Goal: Communication & Community: Answer question/provide support

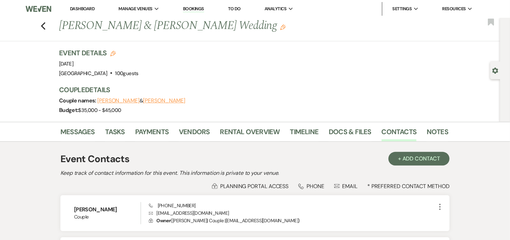
click at [77, 6] on link "Dashboard" at bounding box center [82, 9] width 25 height 6
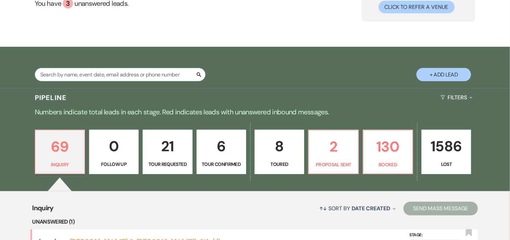
scroll to position [114, 0]
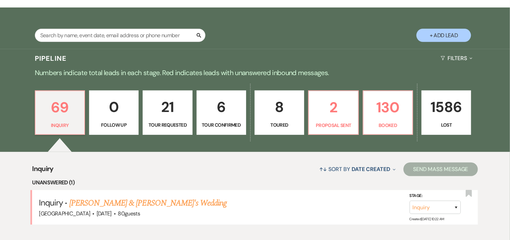
click at [231, 125] on p "Tour Confirmed" at bounding box center [221, 125] width 41 height 8
select select "4"
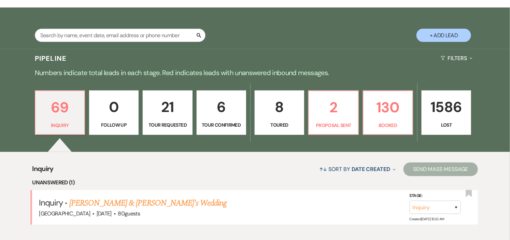
select select "4"
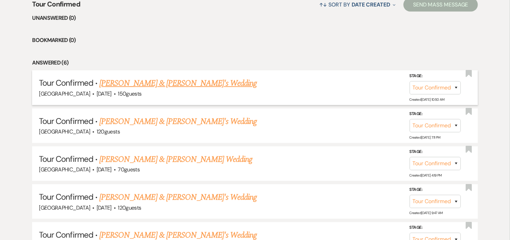
scroll to position [265, 0]
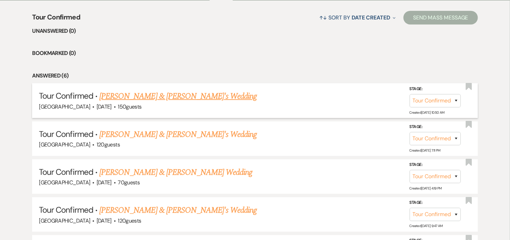
click at [128, 96] on link "Mary Fitzsimmons & Fiance's Wedding" at bounding box center [178, 96] width 158 height 12
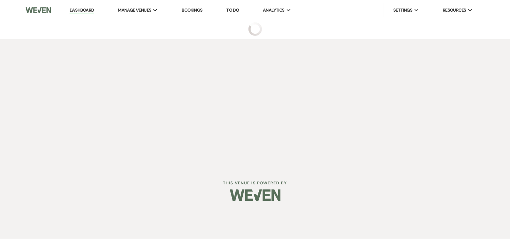
select select "4"
select select "5"
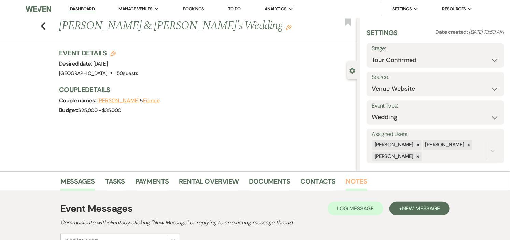
click at [349, 179] on link "Notes" at bounding box center [357, 183] width 22 height 15
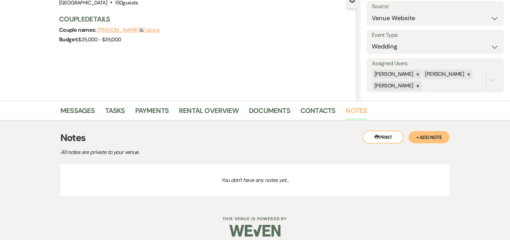
scroll to position [77, 0]
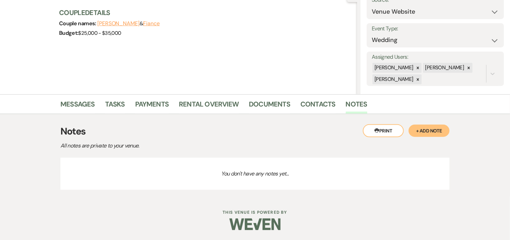
click at [254, 173] on p "You don't have any notes yet..." at bounding box center [254, 174] width 389 height 32
drag, startPoint x: 427, startPoint y: 131, endPoint x: 374, endPoint y: 137, distance: 53.2
click at [427, 130] on button "+ Add Note" at bounding box center [429, 131] width 41 height 12
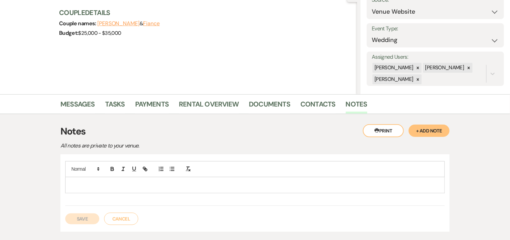
click at [108, 186] on p at bounding box center [255, 185] width 369 height 8
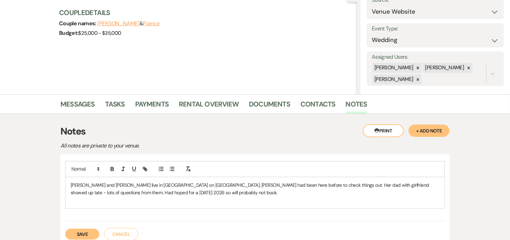
click at [171, 193] on p "Mary and Ashton live in Beverly on Cabot street. Mary had been here before to c…" at bounding box center [255, 188] width 369 height 15
click at [91, 232] on button "Save" at bounding box center [82, 234] width 34 height 11
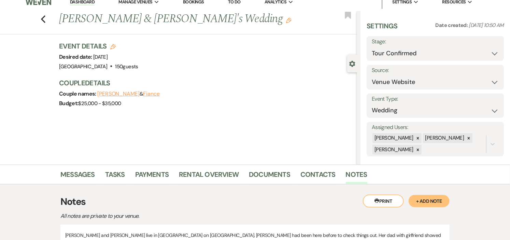
scroll to position [1, 0]
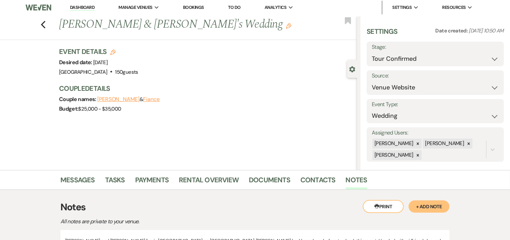
click at [74, 8] on link "Dashboard" at bounding box center [82, 7] width 25 height 6
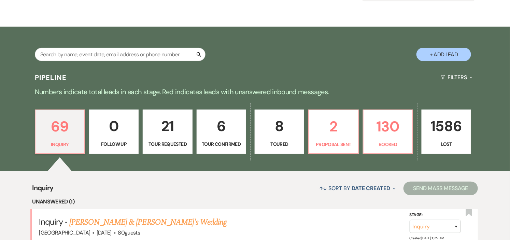
scroll to position [153, 0]
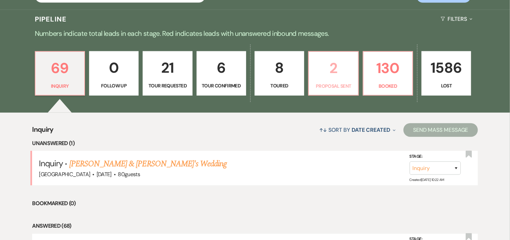
click at [330, 82] on p "Proposal Sent" at bounding box center [333, 86] width 41 height 8
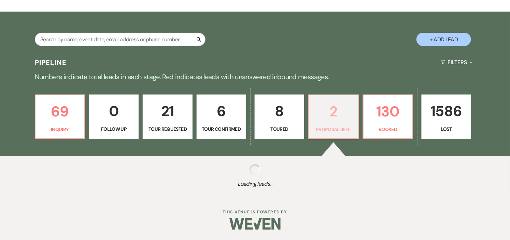
select select "6"
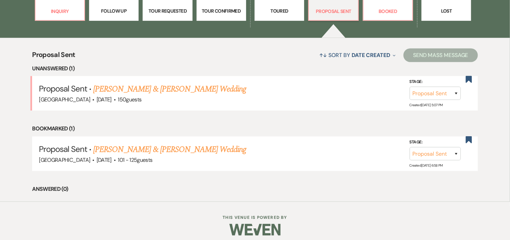
scroll to position [232, 0]
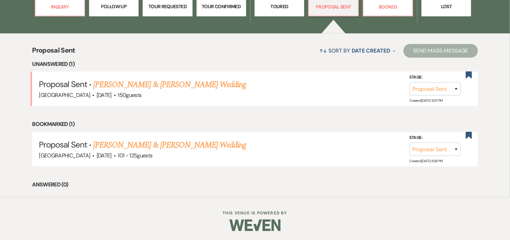
click at [215, 86] on link "Nick Lanchester & Hilary Kligerman's Wedding" at bounding box center [169, 85] width 153 height 12
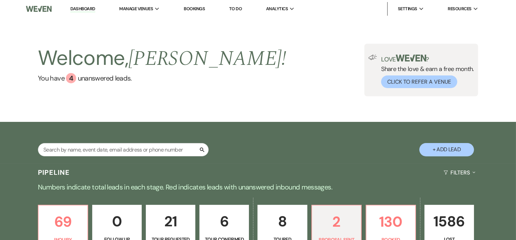
select select "6"
select select "1"
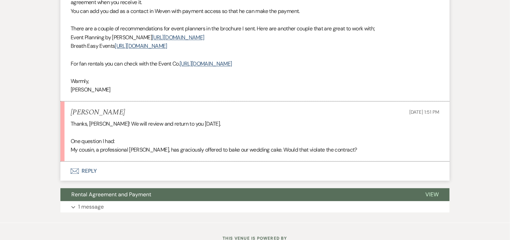
scroll to position [1874, 0]
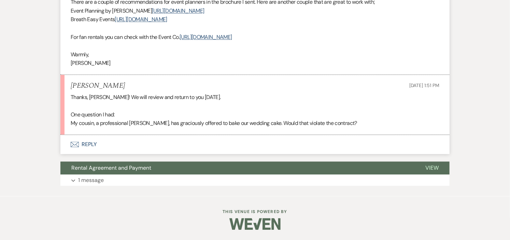
click at [89, 144] on button "Envelope Reply" at bounding box center [254, 144] width 389 height 19
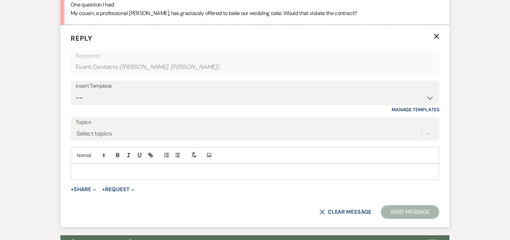
scroll to position [1991, 0]
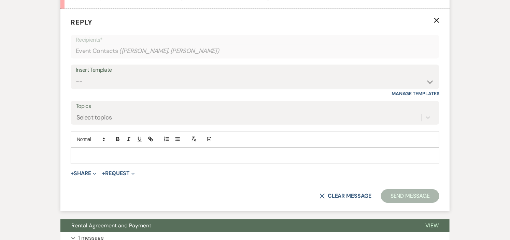
click at [137, 159] on p at bounding box center [255, 156] width 358 height 8
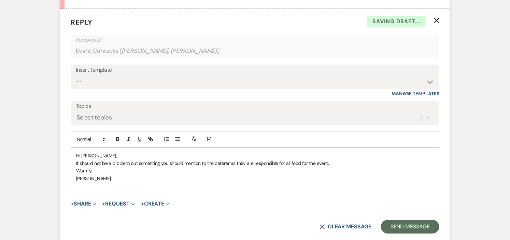
click at [345, 159] on p "Hi Hilary," at bounding box center [255, 156] width 358 height 8
click at [345, 167] on p "It should not be a problem but something you should mention to the caterer as t…" at bounding box center [255, 163] width 358 height 8
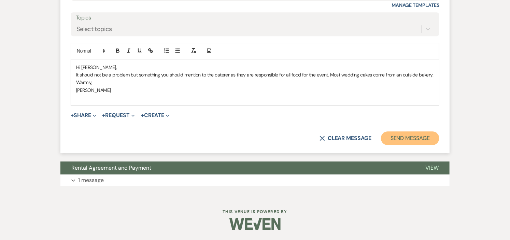
click at [427, 142] on button "Send Message" at bounding box center [410, 138] width 58 height 14
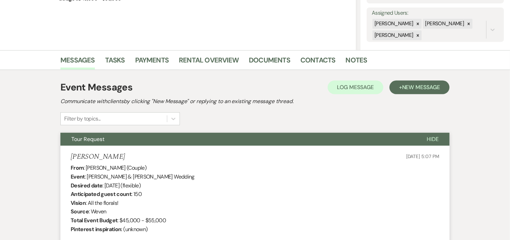
scroll to position [0, 0]
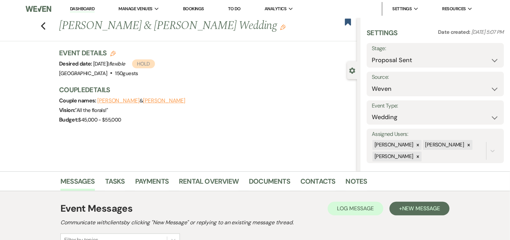
drag, startPoint x: 70, startPoint y: 9, endPoint x: 95, endPoint y: 9, distance: 24.6
click at [70, 9] on link "Dashboard" at bounding box center [82, 9] width 25 height 6
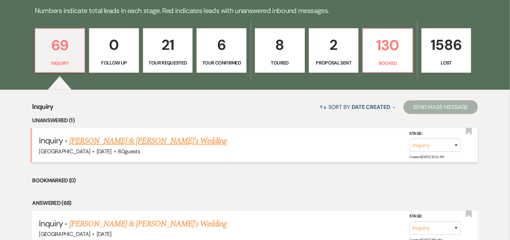
scroll to position [189, 0]
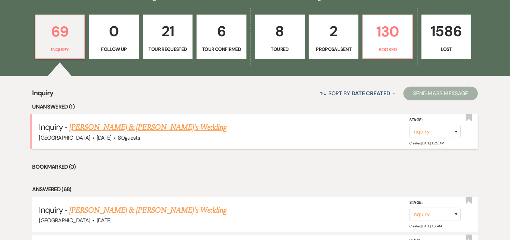
click at [150, 125] on link "[PERSON_NAME] & [PERSON_NAME]'s Wedding" at bounding box center [148, 127] width 158 height 12
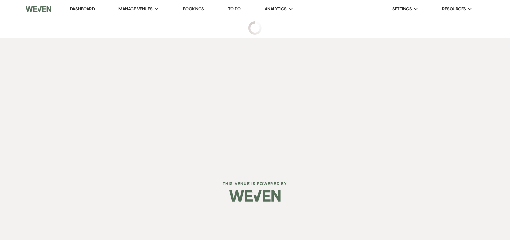
select select "5"
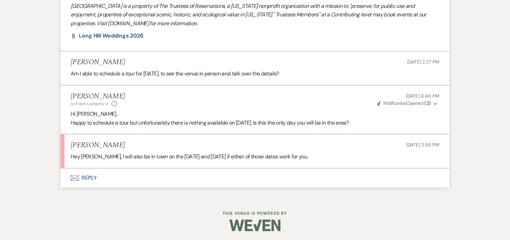
scroll to position [727, 0]
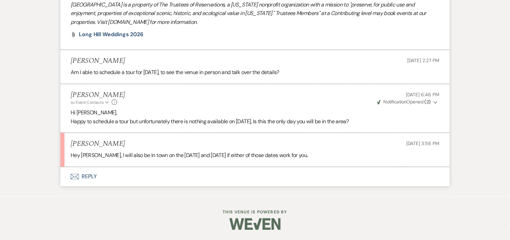
click at [96, 175] on button "Envelope Reply" at bounding box center [254, 176] width 389 height 19
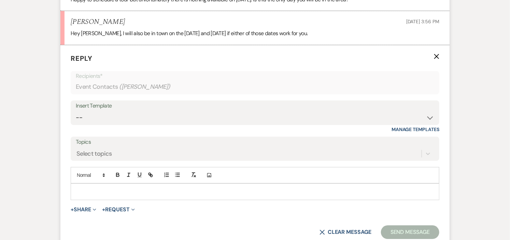
scroll to position [875, 0]
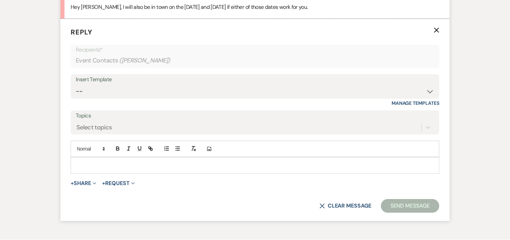
click at [145, 166] on p at bounding box center [255, 165] width 358 height 8
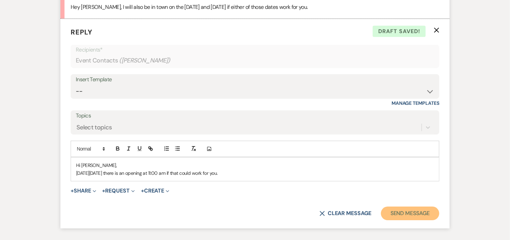
click at [398, 210] on button "Send Message" at bounding box center [410, 214] width 58 height 14
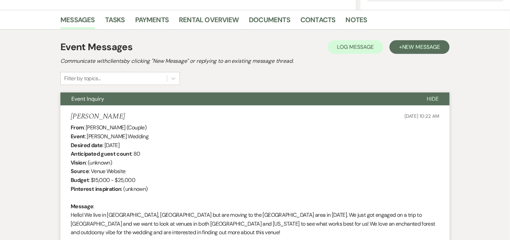
scroll to position [0, 0]
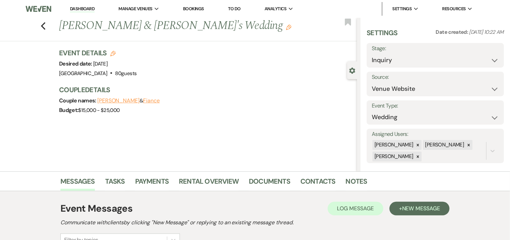
click at [80, 11] on link "Dashboard" at bounding box center [82, 9] width 25 height 6
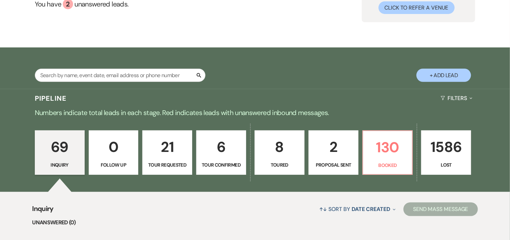
scroll to position [114, 0]
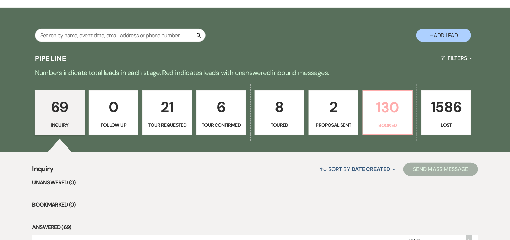
click at [385, 109] on p "130" at bounding box center [387, 107] width 41 height 23
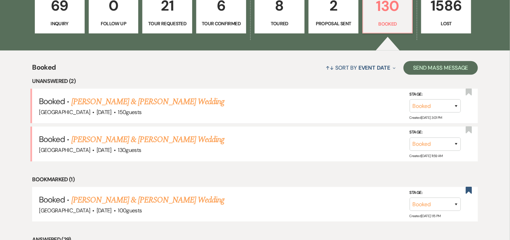
scroll to position [227, 0]
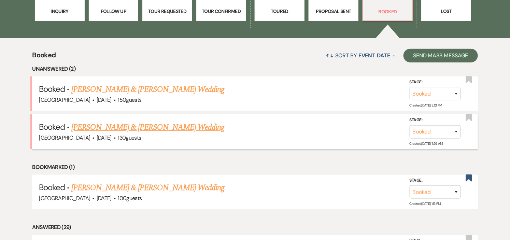
click at [150, 127] on link "Helena Bouchard & Caio Pretti's Wedding" at bounding box center [147, 127] width 153 height 12
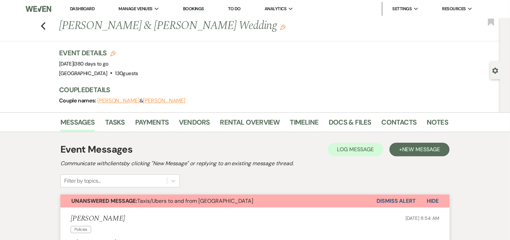
click at [390, 202] on button "Dismiss Alert" at bounding box center [396, 201] width 39 height 13
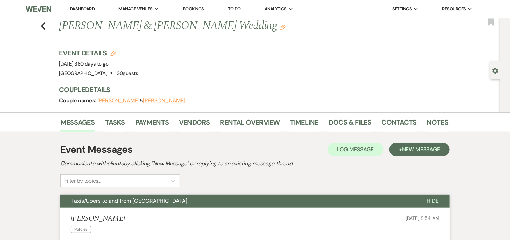
click at [81, 6] on link "Dashboard" at bounding box center [82, 9] width 25 height 6
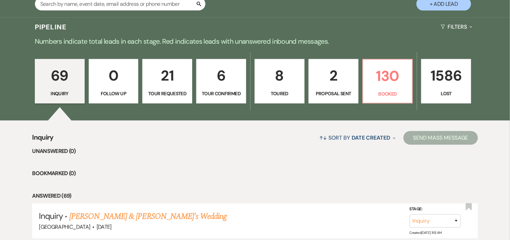
scroll to position [152, 0]
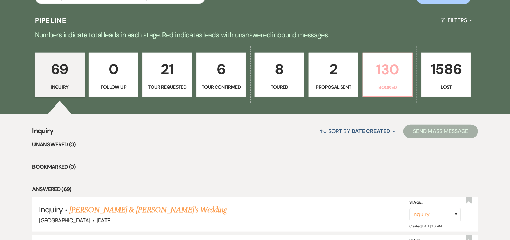
click at [388, 74] on p "130" at bounding box center [387, 69] width 41 height 23
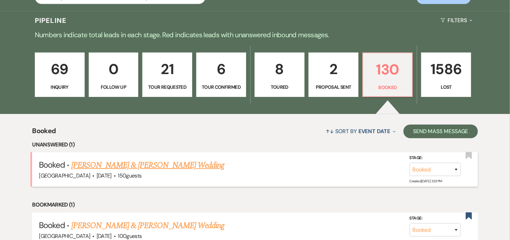
click at [147, 164] on link "Margot Hinchey & Charles Massawe's Wedding" at bounding box center [147, 165] width 153 height 12
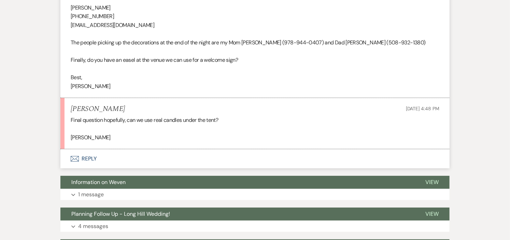
scroll to position [1062, 0]
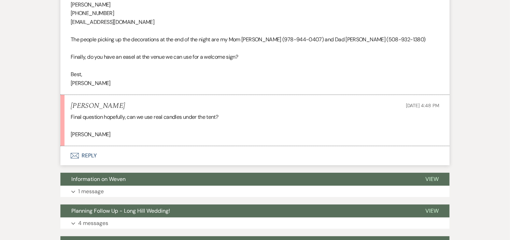
click at [84, 146] on button "Envelope Reply" at bounding box center [254, 155] width 389 height 19
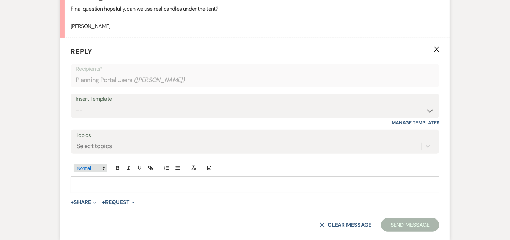
scroll to position [1181, 0]
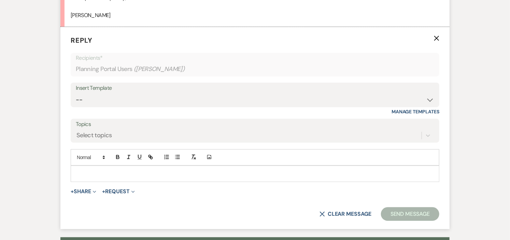
click at [129, 170] on p at bounding box center [255, 174] width 358 height 8
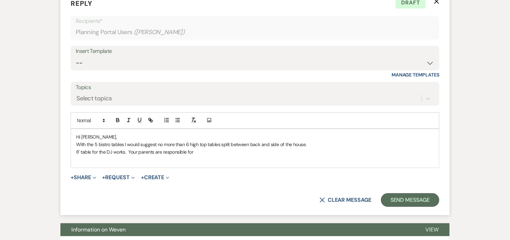
scroll to position [1219, 0]
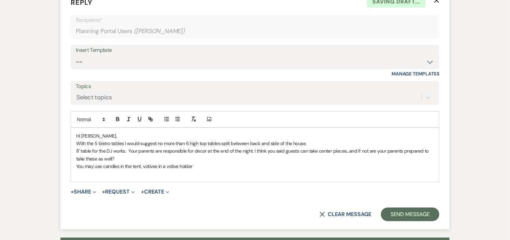
click at [143, 162] on p "You may use candles in the tent, votives in a votive holder" at bounding box center [255, 166] width 358 height 8
click at [207, 162] on p "You may use candles in the tent; votives in a votive holder" at bounding box center [255, 166] width 358 height 8
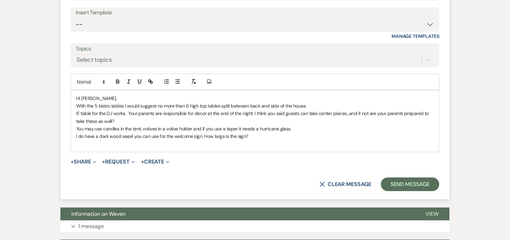
scroll to position [1257, 0]
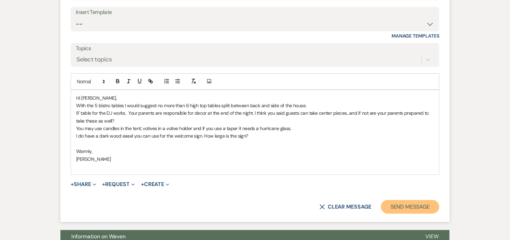
click at [413, 200] on button "Send Message" at bounding box center [410, 207] width 58 height 14
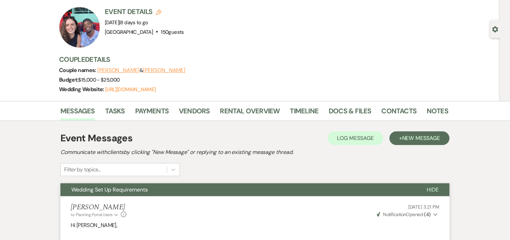
scroll to position [0, 0]
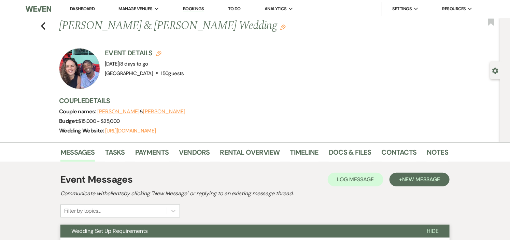
click at [84, 6] on link "Dashboard" at bounding box center [82, 9] width 25 height 6
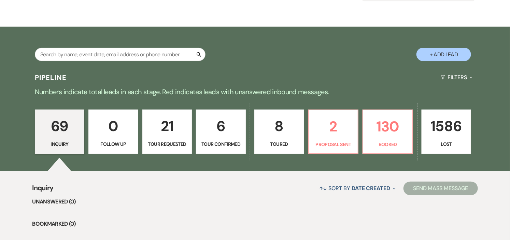
scroll to position [152, 0]
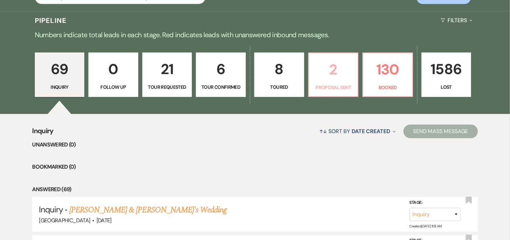
click at [334, 77] on p "2" at bounding box center [333, 69] width 41 height 23
select select "6"
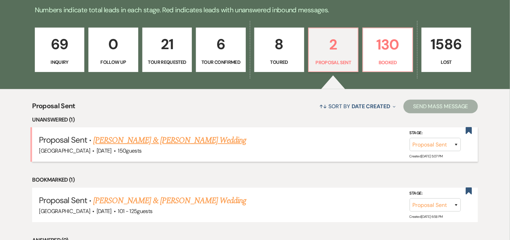
scroll to position [189, 0]
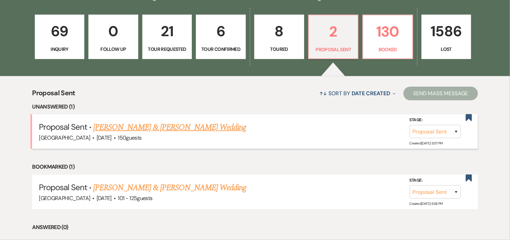
click at [197, 125] on link "[PERSON_NAME] & [PERSON_NAME] Wedding" at bounding box center [169, 127] width 153 height 12
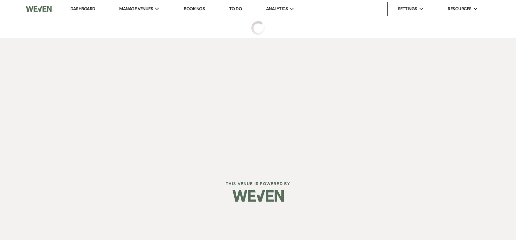
select select "6"
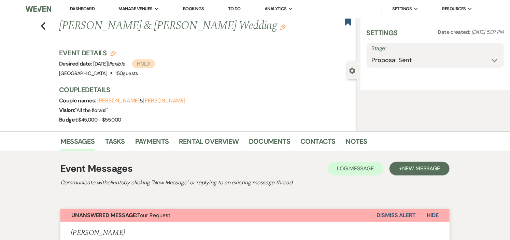
select select "1"
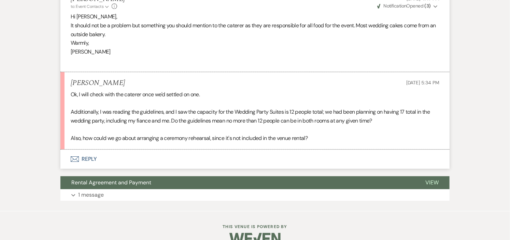
scroll to position [1998, 0]
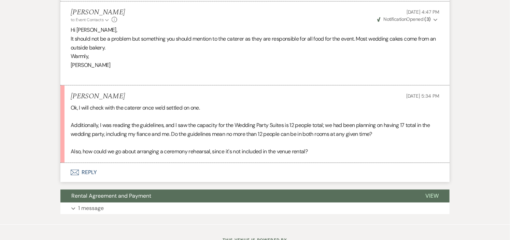
click at [84, 182] on button "Envelope Reply" at bounding box center [254, 172] width 389 height 19
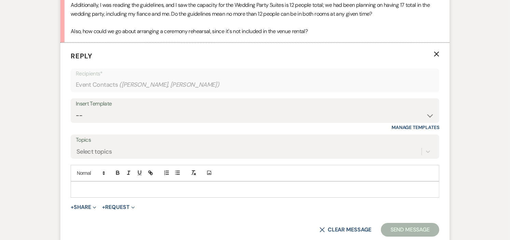
scroll to position [2121, 0]
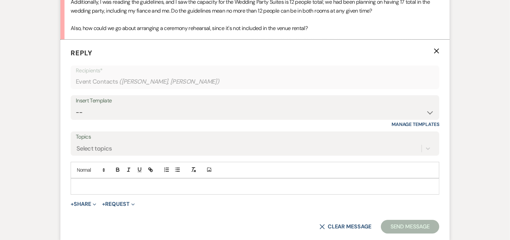
click at [185, 190] on p at bounding box center [255, 187] width 358 height 8
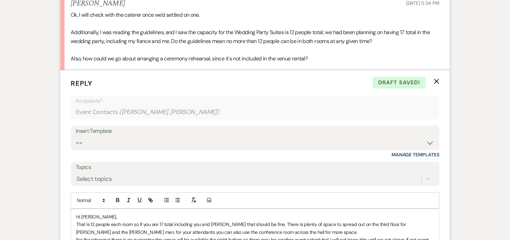
scroll to position [2243, 0]
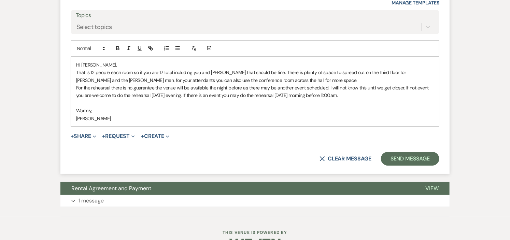
click at [73, 89] on div "Hi Hilary, That is 12 people each room so if you are 17 total including you and…" at bounding box center [255, 91] width 368 height 69
click at [414, 97] on p "For the rehearsal there is no guarantee the venue will be available the night b…" at bounding box center [255, 91] width 358 height 15
click at [406, 166] on button "Send Message" at bounding box center [410, 159] width 58 height 14
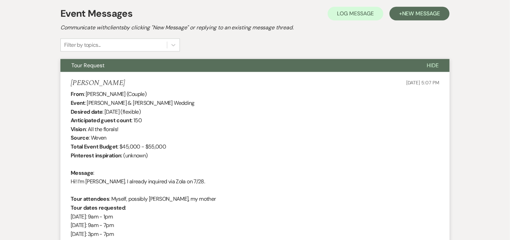
scroll to position [0, 0]
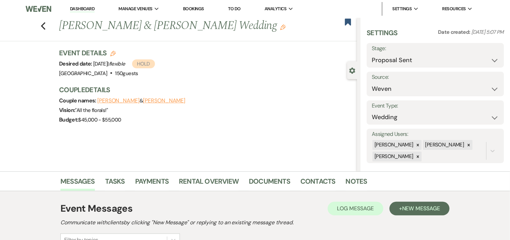
click at [75, 9] on link "Dashboard" at bounding box center [82, 9] width 25 height 6
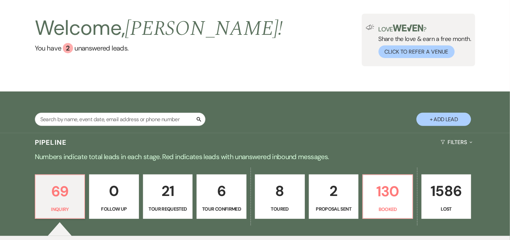
scroll to position [88, 0]
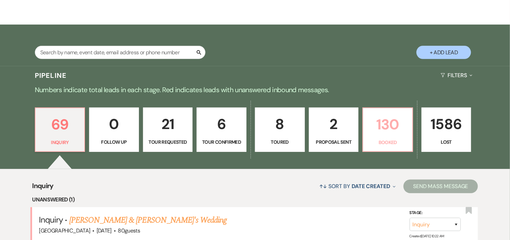
click at [381, 136] on link "130 Booked" at bounding box center [388, 130] width 51 height 44
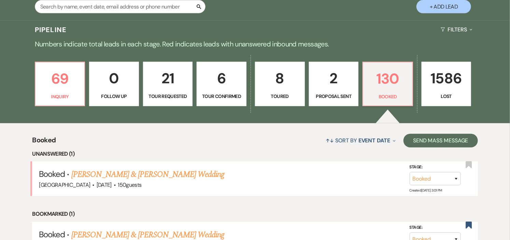
scroll to position [223, 0]
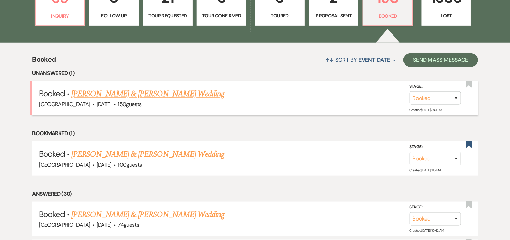
click at [154, 94] on link "[PERSON_NAME] & [PERSON_NAME] Wedding" at bounding box center [147, 94] width 153 height 12
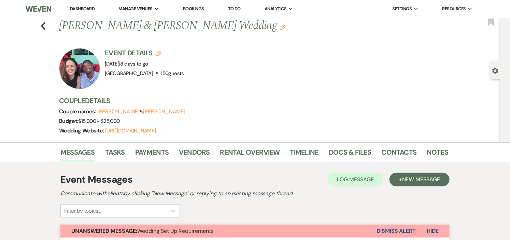
click at [79, 8] on link "Dashboard" at bounding box center [82, 9] width 25 height 6
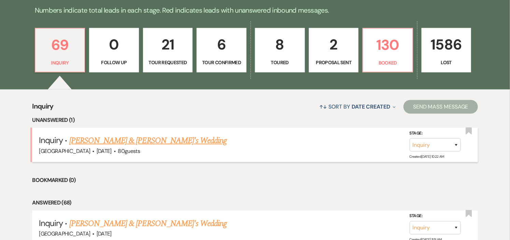
scroll to position [189, 0]
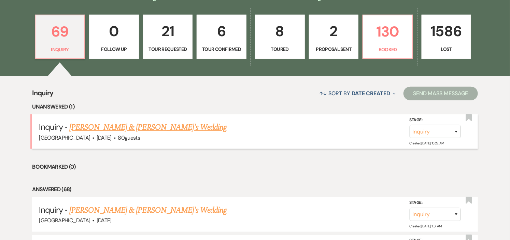
click at [122, 124] on link "[PERSON_NAME] & [PERSON_NAME]'s Wedding" at bounding box center [148, 127] width 158 height 12
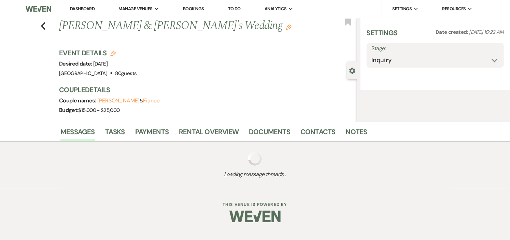
select select "5"
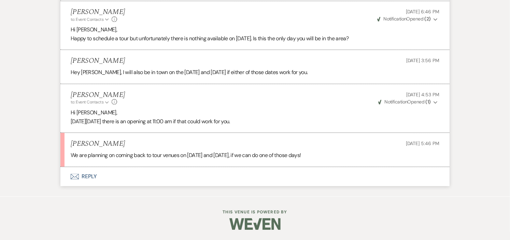
scroll to position [810, 0]
click at [91, 175] on button "Envelope Reply" at bounding box center [254, 176] width 389 height 19
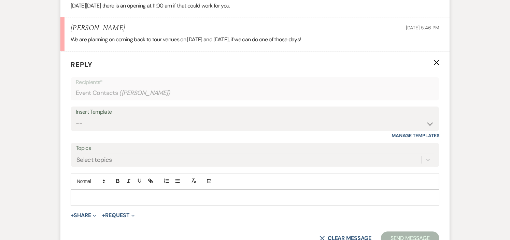
scroll to position [927, 0]
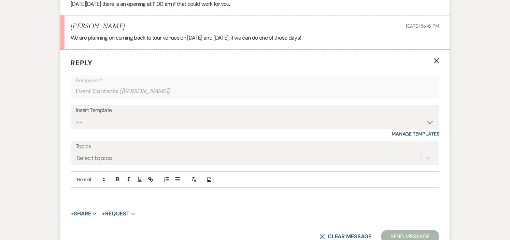
click at [142, 195] on p at bounding box center [255, 196] width 358 height 8
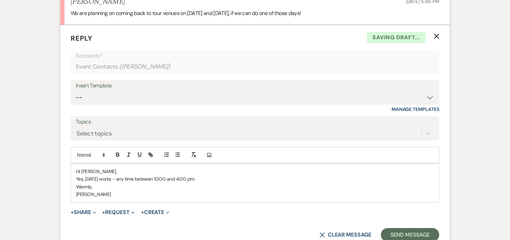
scroll to position [965, 0]
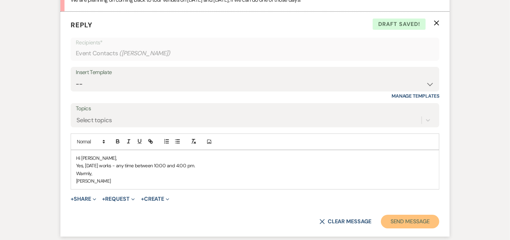
click at [423, 223] on button "Send Message" at bounding box center [410, 222] width 58 height 14
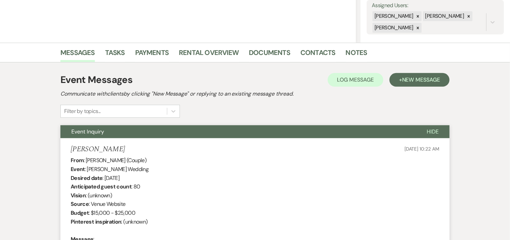
scroll to position [0, 0]
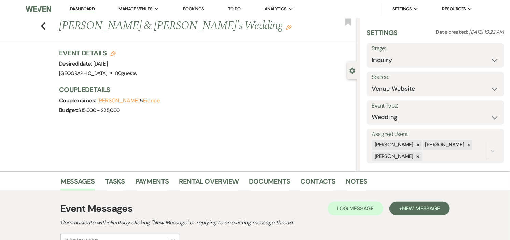
click at [85, 6] on link "Dashboard" at bounding box center [82, 9] width 25 height 6
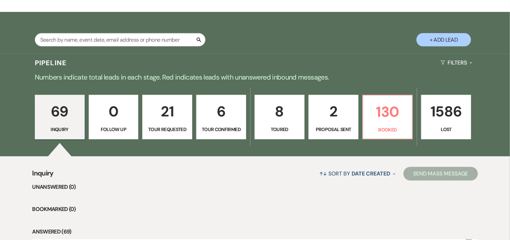
scroll to position [114, 0]
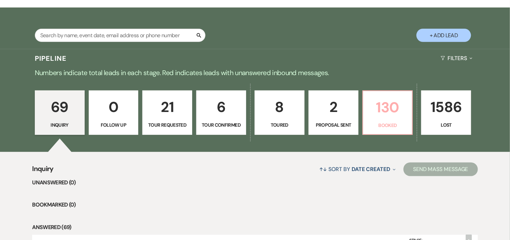
click at [391, 118] on p "130" at bounding box center [387, 107] width 41 height 23
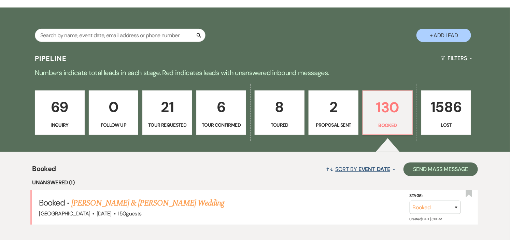
scroll to position [227, 0]
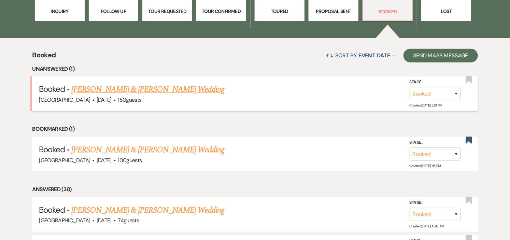
click at [170, 89] on link "Margot Hinchey & Charles Massawe's Wedding" at bounding box center [147, 89] width 153 height 12
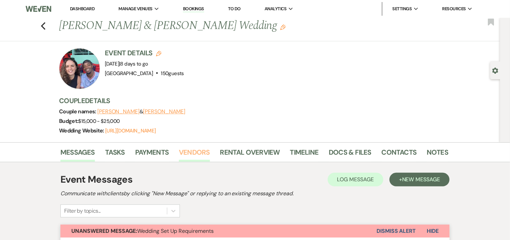
click at [192, 151] on link "Vendors" at bounding box center [194, 154] width 31 height 15
